Goal: Task Accomplishment & Management: Manage account settings

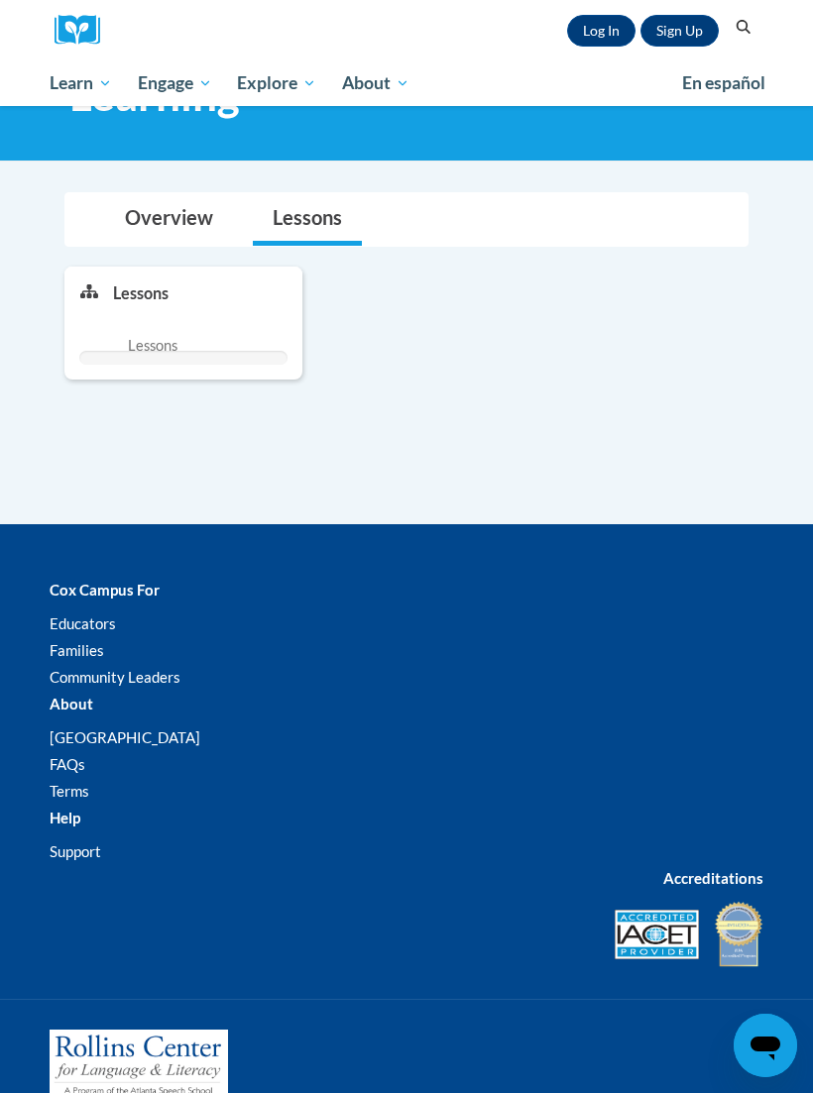
scroll to position [162, 0]
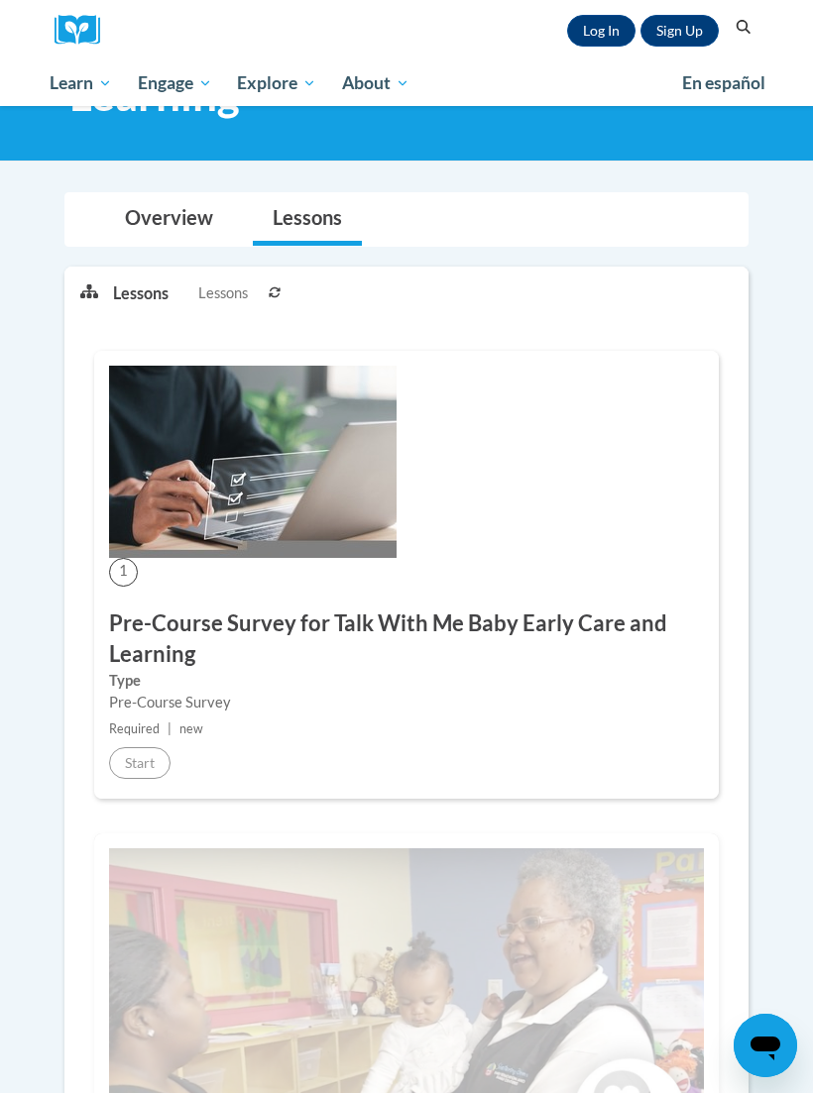
click at [614, 44] on link "Log In" at bounding box center [601, 31] width 68 height 32
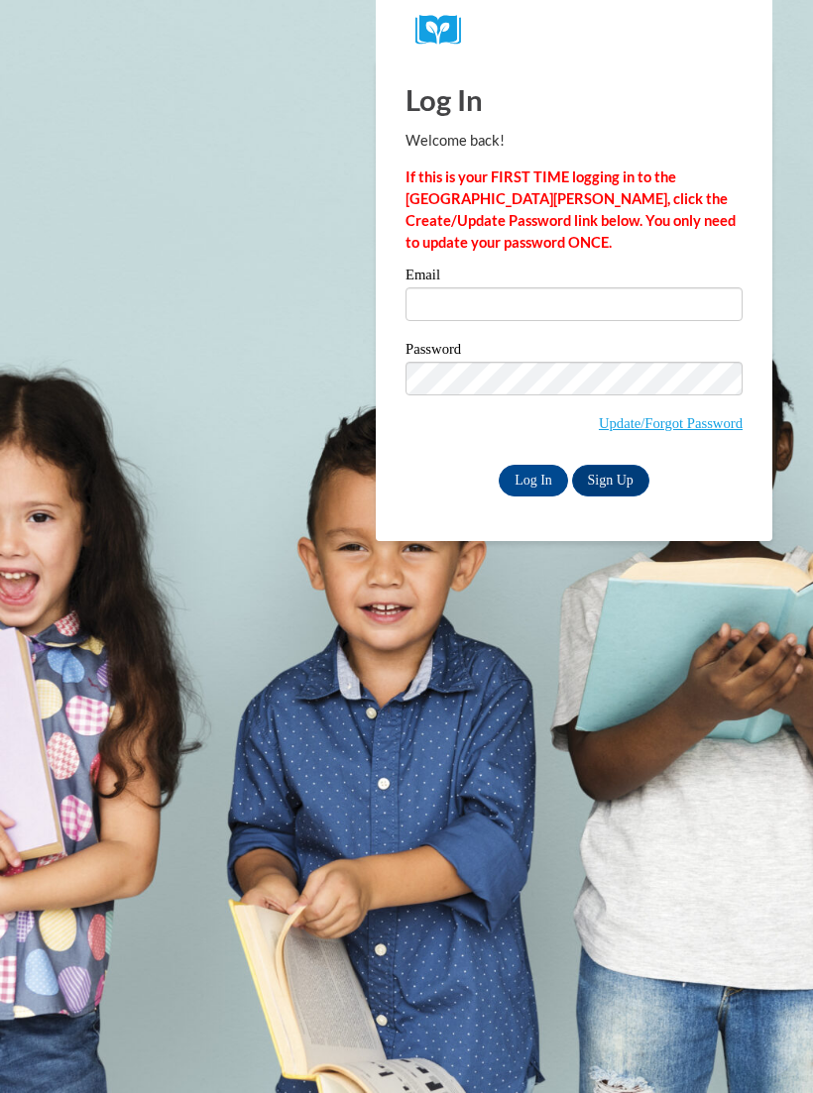
click at [513, 294] on input "Email" at bounding box center [573, 304] width 337 height 34
type input "daenesha.plummer@yahoo.com"
click at [533, 479] on input "Log In" at bounding box center [532, 481] width 69 height 32
click at [539, 489] on input "Log In" at bounding box center [532, 481] width 69 height 32
click at [535, 482] on input "Log In" at bounding box center [532, 481] width 69 height 32
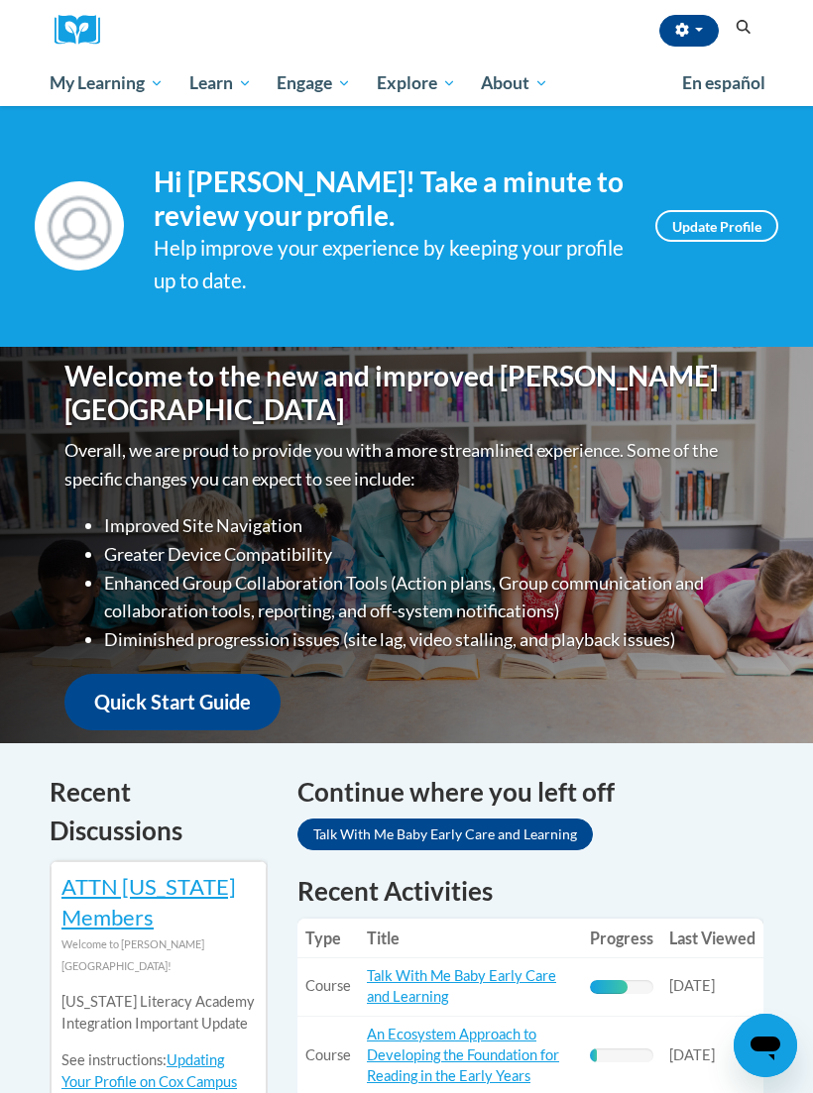
click at [0, 0] on span "My Course Progress" at bounding box center [0, 0] width 0 height 0
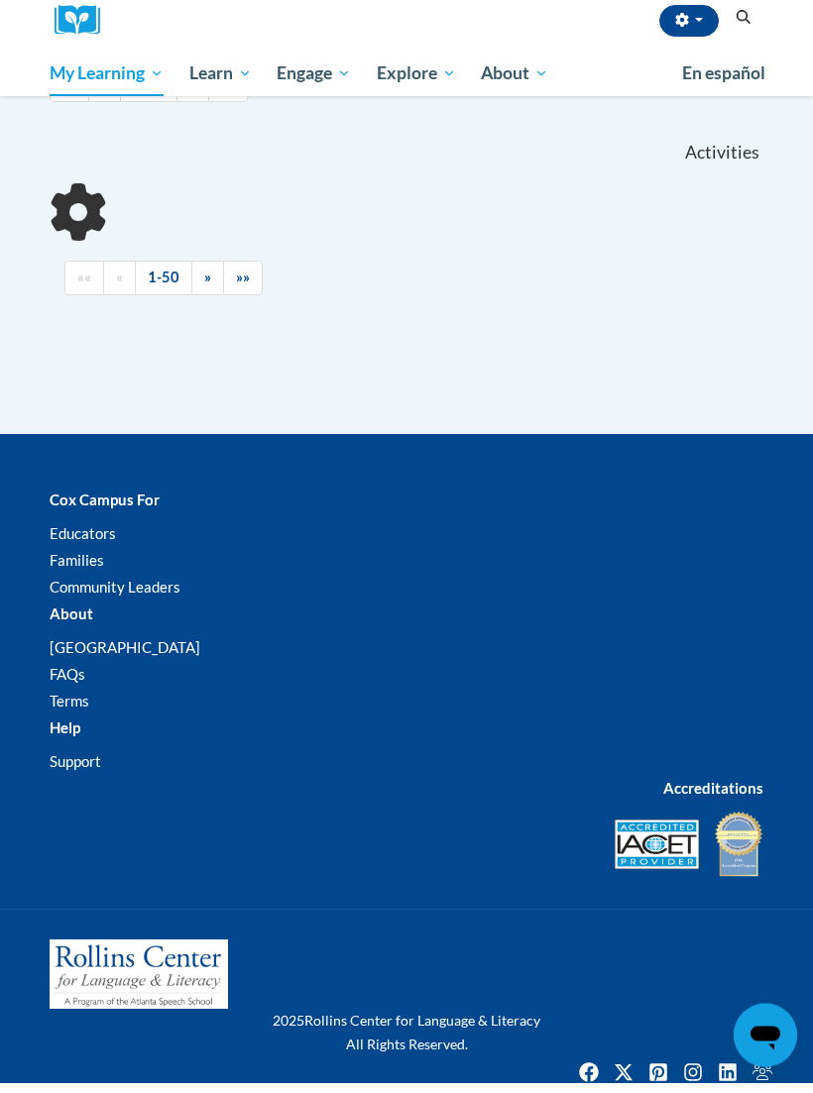
scroll to position [236, 0]
